Goal: Transaction & Acquisition: Book appointment/travel/reservation

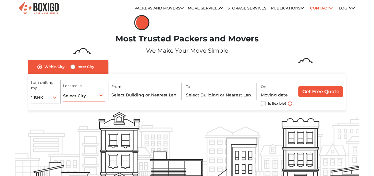
click at [97, 97] on div "Select City Select City [GEOGRAPHIC_DATA] [GEOGRAPHIC_DATA] [GEOGRAPHIC_DATA] […" at bounding box center [84, 95] width 42 height 12
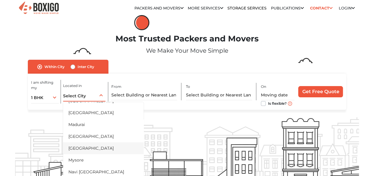
scroll to position [207, 0]
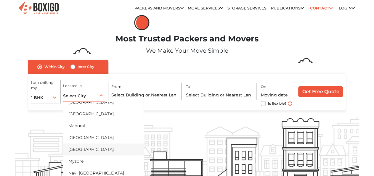
click at [91, 148] on li "[GEOGRAPHIC_DATA]" at bounding box center [103, 149] width 80 height 12
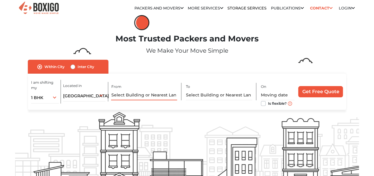
click at [139, 96] on input "text" at bounding box center [144, 95] width 66 height 10
click at [143, 97] on input "text" at bounding box center [144, 95] width 66 height 10
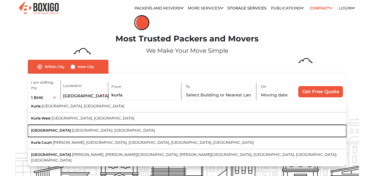
click at [72, 132] on span "[GEOGRAPHIC_DATA], [GEOGRAPHIC_DATA]" at bounding box center [113, 130] width 83 height 4
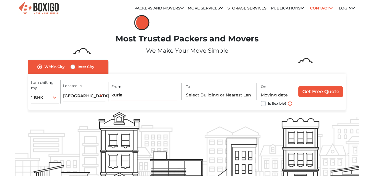
type input "[GEOGRAPHIC_DATA], [GEOGRAPHIC_DATA], [GEOGRAPHIC_DATA]"
click at [201, 98] on input "text" at bounding box center [219, 95] width 66 height 10
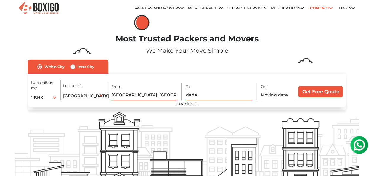
scroll to position [0, 0]
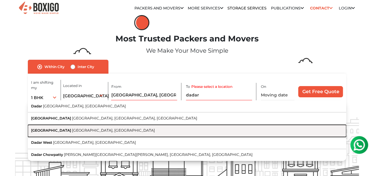
click at [161, 136] on button "[GEOGRAPHIC_DATA], [GEOGRAPHIC_DATA]" at bounding box center [187, 131] width 318 height 12
type input "[GEOGRAPHIC_DATA], [GEOGRAPHIC_DATA], [GEOGRAPHIC_DATA]"
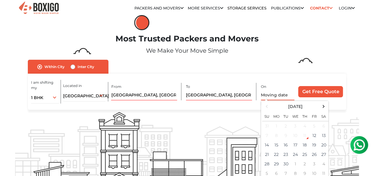
click at [279, 100] on input "text" at bounding box center [277, 95] width 33 height 10
click at [316, 159] on td "26" at bounding box center [313, 154] width 9 height 9
type input "[DATE] 12:00 AM"
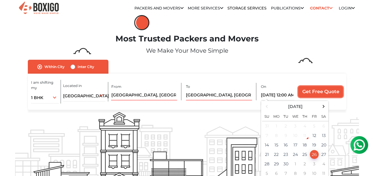
click at [319, 97] on input "Get Free Quote" at bounding box center [320, 91] width 45 height 11
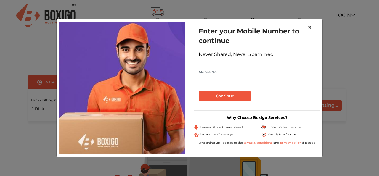
click at [308, 26] on span "×" at bounding box center [309, 27] width 4 height 9
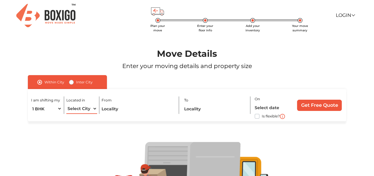
click at [66, 104] on select "Select City [GEOGRAPHIC_DATA] [GEOGRAPHIC_DATA] [GEOGRAPHIC_DATA] [GEOGRAPHIC_D…" at bounding box center [81, 109] width 31 height 10
select select "[GEOGRAPHIC_DATA]"
click option "[GEOGRAPHIC_DATA]" at bounding box center [0, 0] width 0 height 0
click at [114, 109] on input "text" at bounding box center [137, 109] width 73 height 10
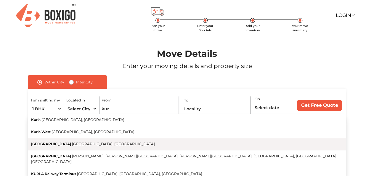
click at [59, 142] on button "[GEOGRAPHIC_DATA], [GEOGRAPHIC_DATA]" at bounding box center [187, 144] width 318 height 12
type input "[GEOGRAPHIC_DATA], [GEOGRAPHIC_DATA], [GEOGRAPHIC_DATA]"
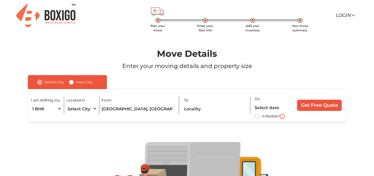
click at [214, 101] on div "To" at bounding box center [217, 104] width 66 height 17
click at [213, 102] on div "To" at bounding box center [217, 104] width 66 height 17
click at [190, 111] on input "text" at bounding box center [215, 109] width 62 height 10
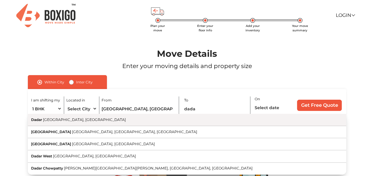
click at [88, 119] on button "Dadar [GEOGRAPHIC_DATA], [GEOGRAPHIC_DATA]" at bounding box center [187, 120] width 318 height 12
type input "[GEOGRAPHIC_DATA], [GEOGRAPHIC_DATA], [GEOGRAPHIC_DATA]"
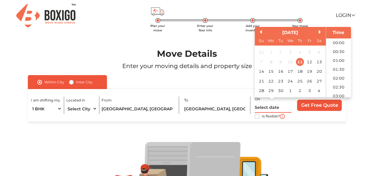
click at [266, 106] on input "text" at bounding box center [272, 107] width 37 height 10
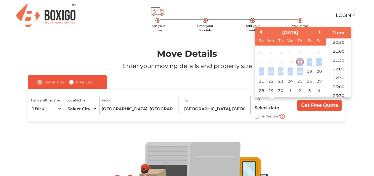
click at [304, 71] on div "14 15 16 17 18 19 20" at bounding box center [289, 71] width 67 height 9
click at [301, 72] on div "18" at bounding box center [299, 72] width 8 height 8
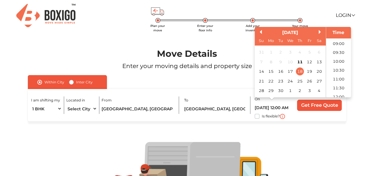
click at [338, 60] on li "10:00" at bounding box center [338, 61] width 25 height 9
type input "18/09/2025 10:00 AM"
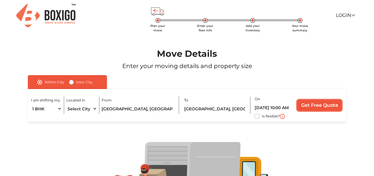
click at [318, 103] on input "Get Free Quote" at bounding box center [319, 105] width 45 height 11
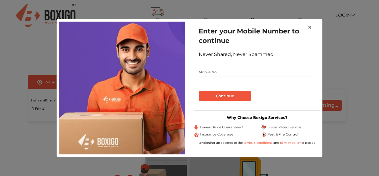
click at [232, 70] on input "text" at bounding box center [256, 71] width 117 height 9
type input "9898989898"
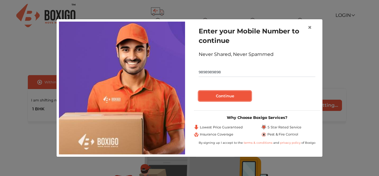
click at [237, 97] on button "Continue" at bounding box center [224, 96] width 52 height 10
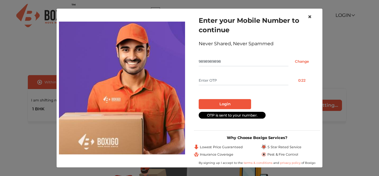
click at [311, 18] on span "×" at bounding box center [309, 16] width 4 height 9
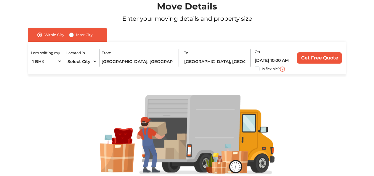
scroll to position [52, 0]
